Goal: Task Accomplishment & Management: Use online tool/utility

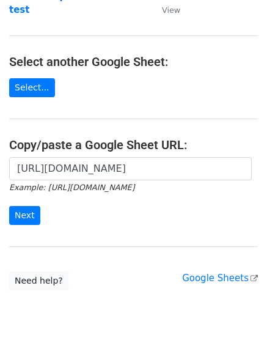
scroll to position [143, 0]
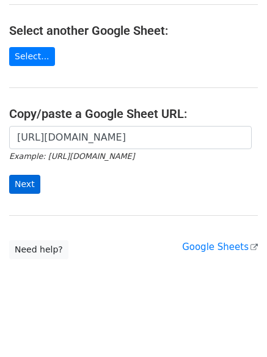
type input "[URL][DOMAIN_NAME]"
click at [22, 181] on input "Next" at bounding box center [24, 184] width 31 height 19
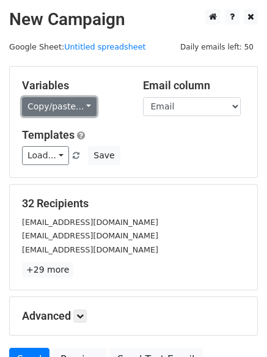
click at [59, 105] on link "Copy/paste..." at bounding box center [59, 106] width 74 height 19
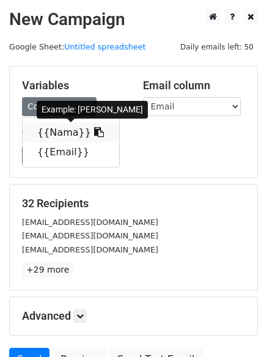
click at [49, 130] on link "{{Nama}}" at bounding box center [71, 133] width 96 height 20
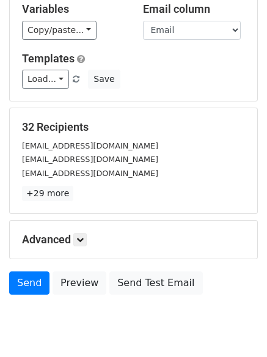
scroll to position [118, 0]
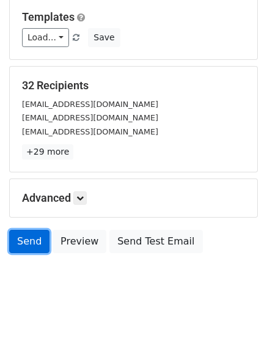
click at [33, 244] on link "Send" at bounding box center [29, 241] width 40 height 23
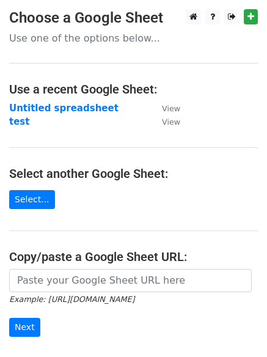
scroll to position [50, 0]
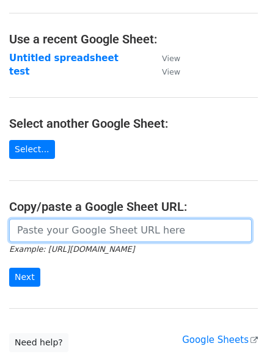
click at [51, 223] on input "url" at bounding box center [130, 230] width 242 height 23
paste input "https://docs.google.com/spreadsheets/d/1uQvir3vgDKcI_c-vr8g6ndcGLyR4koZdyWYYpDK…"
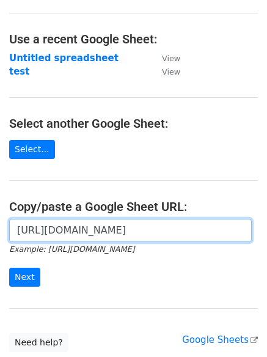
scroll to position [53, 0]
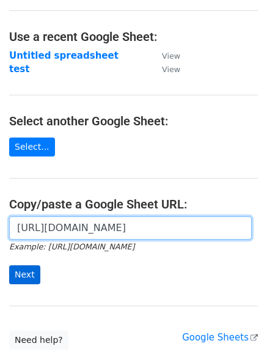
type input "[URL][DOMAIN_NAME]"
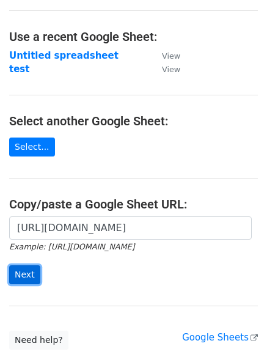
scroll to position [0, 0]
click at [25, 272] on input "Next" at bounding box center [24, 274] width 31 height 19
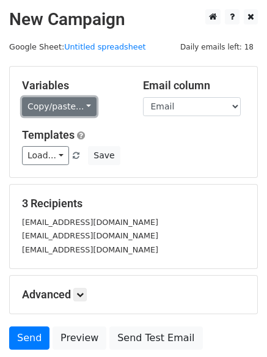
click at [57, 112] on link "Copy/paste..." at bounding box center [59, 106] width 74 height 19
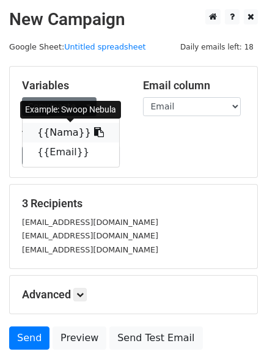
click at [64, 132] on link "{{Nama}}" at bounding box center [71, 133] width 96 height 20
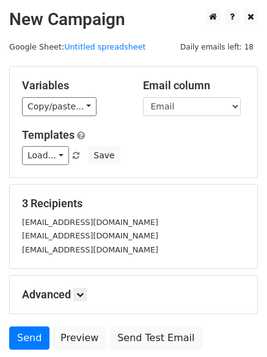
scroll to position [96, 0]
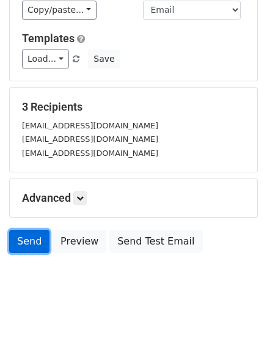
click at [34, 247] on link "Send" at bounding box center [29, 241] width 40 height 23
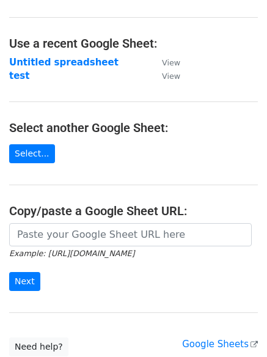
scroll to position [46, 0]
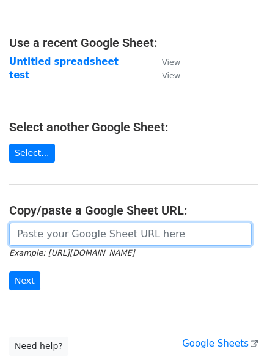
click at [121, 236] on input "url" at bounding box center [130, 233] width 242 height 23
paste input "https://docs.google.com/spreadsheets/d/1uQvir3vgDKcI_c-vr8g6ndcGLyR4koZdyWYYpDK…"
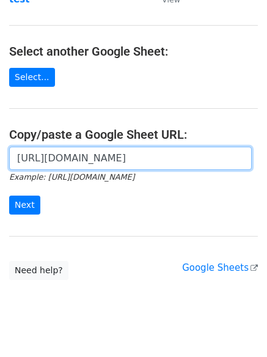
scroll to position [131, 0]
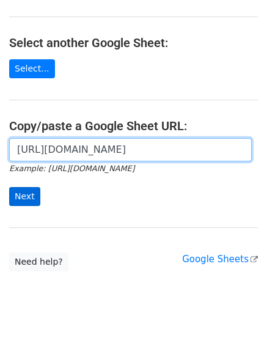
type input "https://docs.google.com/spreadsheets/d/1uQvir3vgDKcI_c-vr8g6ndcGLyR4koZdyWYYpDK…"
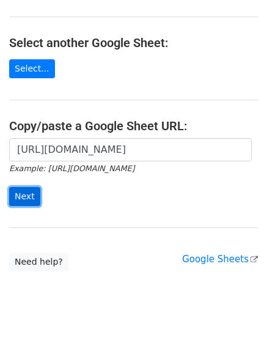
scroll to position [0, 0]
click at [26, 199] on input "Next" at bounding box center [24, 196] width 31 height 19
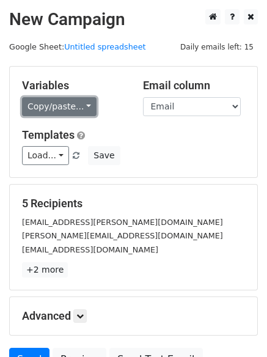
click at [68, 106] on link "Copy/paste..." at bounding box center [59, 106] width 74 height 19
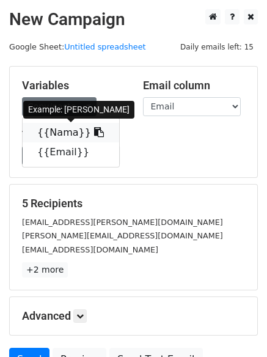
click at [71, 128] on link "{{Nama}}" at bounding box center [71, 133] width 96 height 20
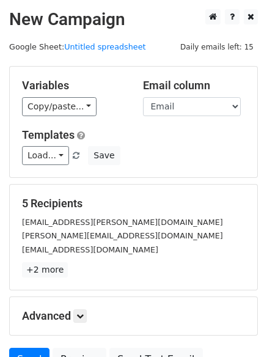
scroll to position [118, 0]
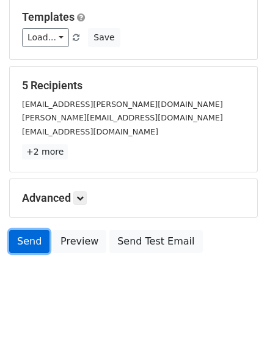
click at [32, 239] on link "Send" at bounding box center [29, 241] width 40 height 23
